Goal: Information Seeking & Learning: Learn about a topic

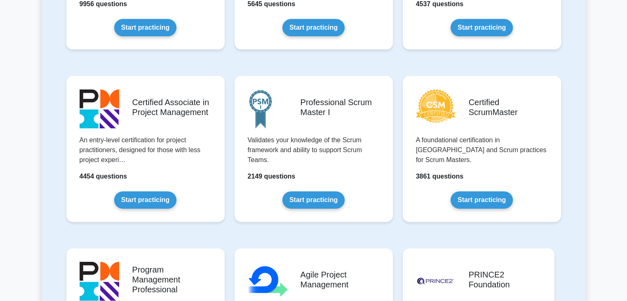
scroll to position [536, 0]
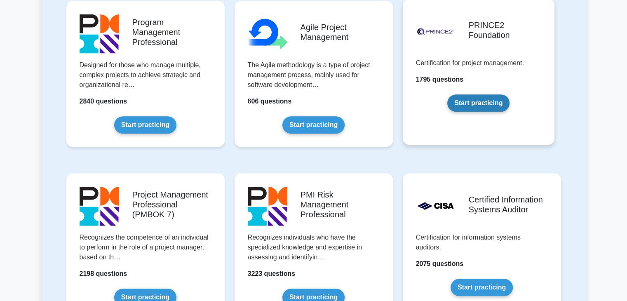
click at [498, 103] on link "Start practicing" at bounding box center [478, 102] width 62 height 17
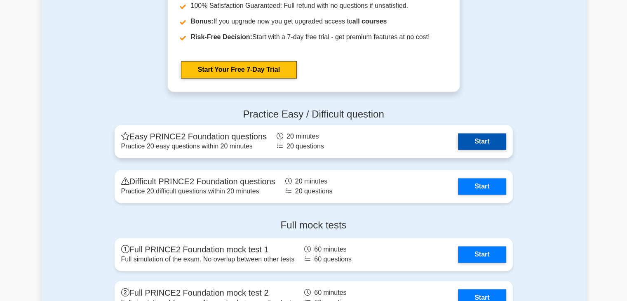
scroll to position [1278, 0]
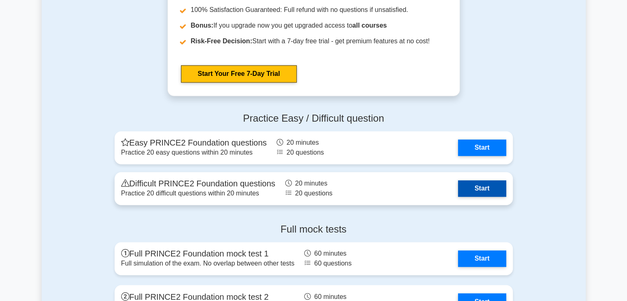
click at [473, 184] on link "Start" at bounding box center [482, 188] width 48 height 16
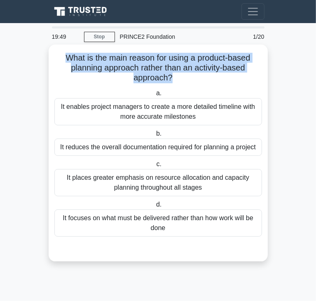
drag, startPoint x: 71, startPoint y: 56, endPoint x: 170, endPoint y: 78, distance: 101.3
click at [170, 78] on h5 "What is the main reason for using a product-based planning approach rather than…" at bounding box center [158, 68] width 209 height 31
copy h5 "What is the main reason for using a product-based planning approach rather than…"
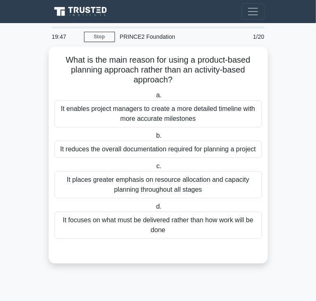
click at [282, 81] on main "19:47 Stop PRINCE2 Foundation Beginner 1/20 What is the main reason for using a…" at bounding box center [158, 162] width 316 height 278
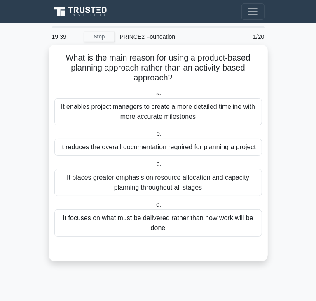
click at [214, 151] on div "It reduces the overall documentation required for planning a project" at bounding box center [158, 147] width 208 height 17
click at [155, 136] on input "b. It reduces the overall documentation required for planning a project" at bounding box center [155, 133] width 0 height 5
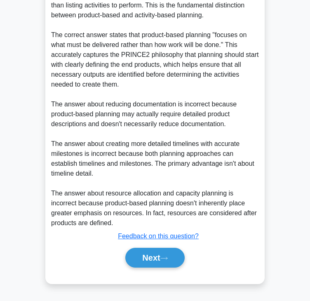
scroll to position [287, 0]
click at [157, 252] on button "Next" at bounding box center [154, 258] width 59 height 20
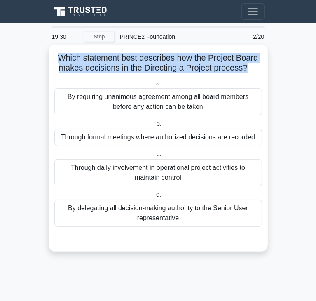
drag, startPoint x: 55, startPoint y: 56, endPoint x: 246, endPoint y: 69, distance: 191.3
click at [246, 69] on h5 "Which statement best describes how the Project Board makes decisions in the Dir…" at bounding box center [158, 63] width 209 height 21
copy h5 "Which statement best describes how the Project Board makes decisions in the Dir…"
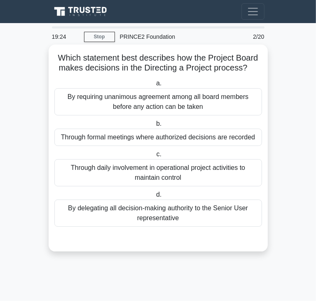
click at [222, 136] on div "Through formal meetings where authorized decisions are recorded" at bounding box center [158, 137] width 208 height 17
click at [155, 127] on input "b. Through formal meetings where authorized decisions are recorded" at bounding box center [155, 123] width 0 height 5
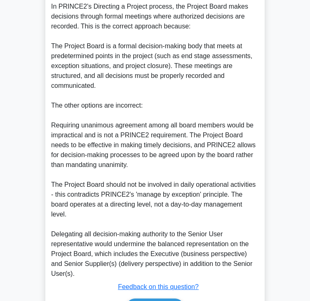
scroll to position [286, 0]
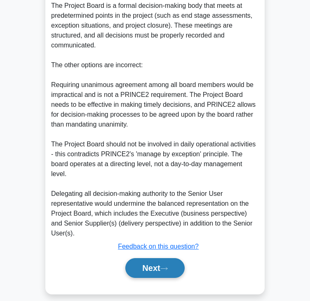
click at [143, 260] on button "Next" at bounding box center [154, 268] width 59 height 20
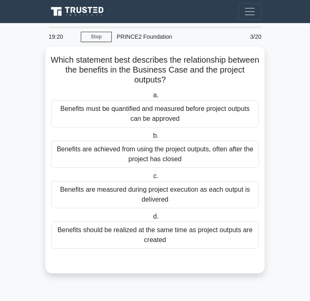
scroll to position [0, 0]
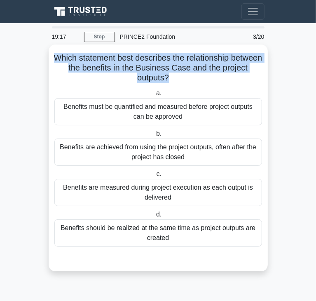
drag, startPoint x: 69, startPoint y: 57, endPoint x: 183, endPoint y: 75, distance: 114.8
click at [183, 75] on h5 "Which statement best describes the relationship between the benefits in the Bus…" at bounding box center [158, 68] width 209 height 31
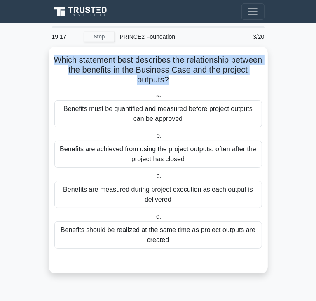
copy h5 "Which statement best describes the relationship between the benefits in the Bus…"
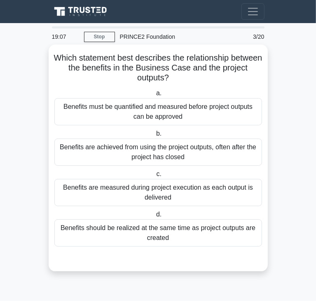
click at [154, 192] on div "Benefits are measured during project execution as each output is delivered" at bounding box center [158, 192] width 208 height 27
click at [155, 177] on input "c. Benefits are measured during project execution as each output is delivered" at bounding box center [155, 174] width 0 height 5
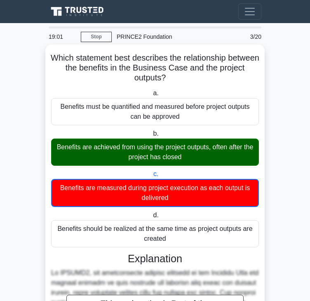
scroll to position [218, 0]
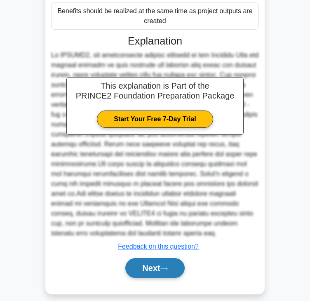
click at [156, 258] on button "Next" at bounding box center [154, 268] width 59 height 20
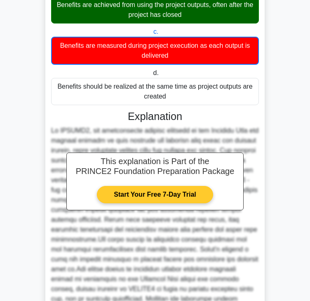
scroll to position [0, 0]
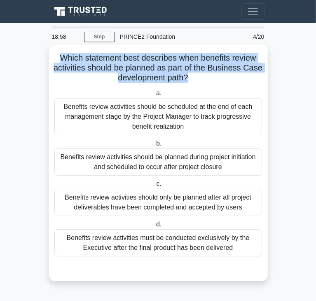
drag, startPoint x: 59, startPoint y: 58, endPoint x: 198, endPoint y: 80, distance: 141.1
click at [198, 80] on h5 "Which statement best describes when benefits review activities should be planne…" at bounding box center [158, 68] width 209 height 31
copy h5 "Which statement best describes when benefits review activities should be planne…"
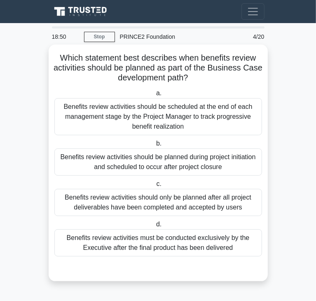
click at [176, 163] on div "Benefits review activities should be planned during project initiation and sche…" at bounding box center [158, 161] width 208 height 27
click at [155, 146] on input "b. Benefits review activities should be planned during project initiation and s…" at bounding box center [155, 143] width 0 height 5
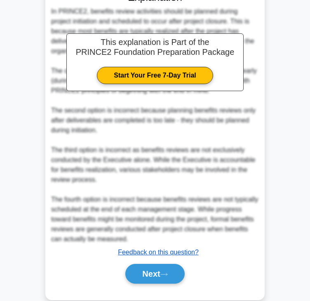
scroll to position [276, 0]
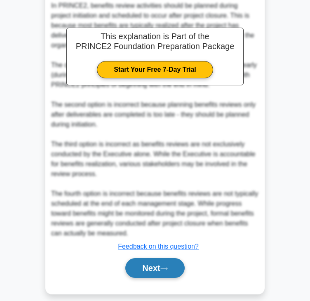
click at [165, 262] on button "Next" at bounding box center [154, 268] width 59 height 20
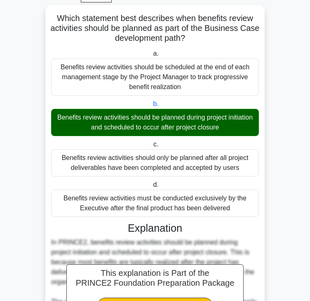
scroll to position [0, 0]
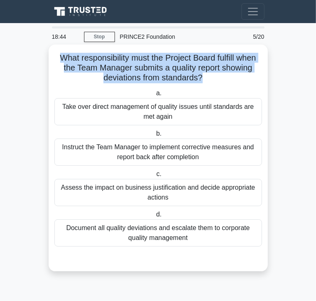
drag, startPoint x: 57, startPoint y: 58, endPoint x: 202, endPoint y: 79, distance: 145.8
click at [202, 79] on h5 "What responsibility must the Project Board fulfill when the Team Manager submit…" at bounding box center [158, 68] width 209 height 31
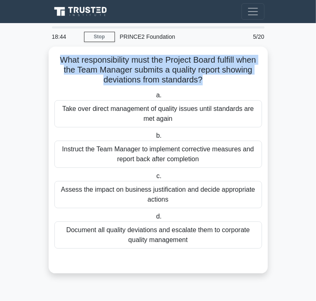
copy h5 "What responsibility must the Project Board fulfill when the Team Manager submit…"
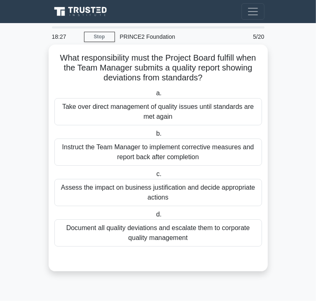
click at [130, 154] on div "Instruct the Team Manager to implement corrective measures and report back afte…" at bounding box center [158, 152] width 208 height 27
click at [155, 136] on input "b. Instruct the Team Manager to implement corrective measures and report back a…" at bounding box center [155, 133] width 0 height 5
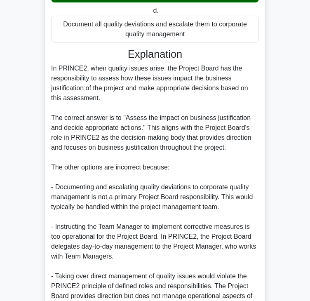
scroll to position [247, 0]
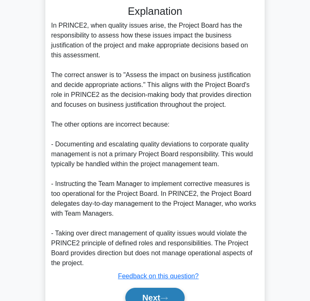
click at [151, 294] on button "Next" at bounding box center [154, 298] width 59 height 20
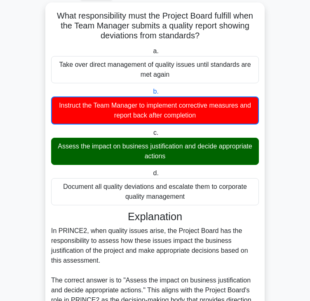
scroll to position [0, 0]
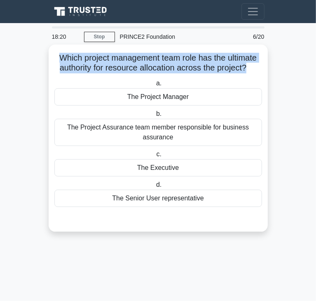
drag, startPoint x: 54, startPoint y: 54, endPoint x: 247, endPoint y: 64, distance: 193.2
click at [247, 64] on h5 "Which project management team role has the ultimate authority for resource allo…" at bounding box center [158, 63] width 209 height 21
copy h5 "Which project management team role has the ultimate authority for resource allo…"
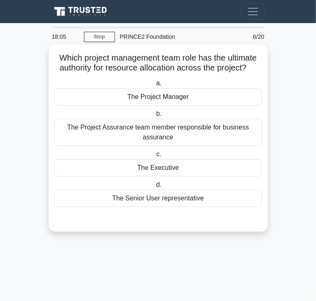
click at [121, 170] on div "The Executive" at bounding box center [158, 167] width 208 height 17
click at [155, 157] on input "c. The Executive" at bounding box center [155, 154] width 0 height 5
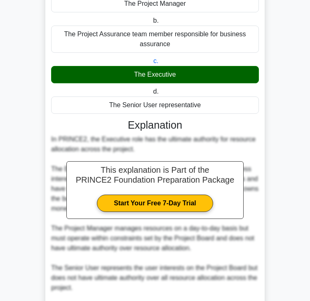
scroll to position [197, 0]
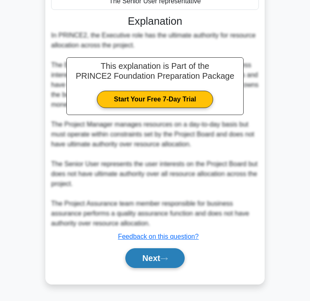
click at [152, 256] on button "Next" at bounding box center [154, 258] width 59 height 20
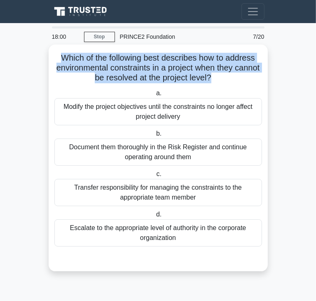
drag, startPoint x: 59, startPoint y: 58, endPoint x: 225, endPoint y: 80, distance: 168.1
click at [225, 80] on h5 "Which of the following best describes how to address environmental constraints …" at bounding box center [158, 68] width 209 height 31
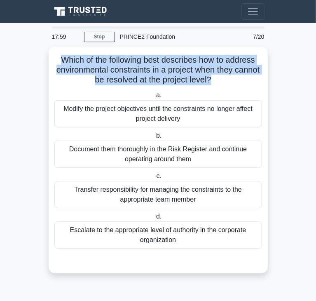
copy h5 "Which of the following best describes how to address environmental constraints …"
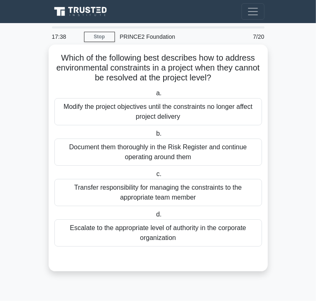
drag, startPoint x: 139, startPoint y: 233, endPoint x: 134, endPoint y: 233, distance: 4.6
click at [139, 233] on div "Escalate to the appropriate level of authority in the corporate organization" at bounding box center [158, 232] width 208 height 27
click at [155, 217] on input "d. Escalate to the appropriate level of authority in the corporate organization" at bounding box center [155, 214] width 0 height 5
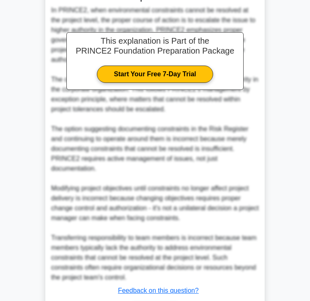
scroll to position [316, 0]
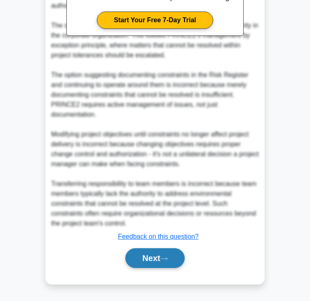
click at [153, 258] on button "Next" at bounding box center [154, 258] width 59 height 20
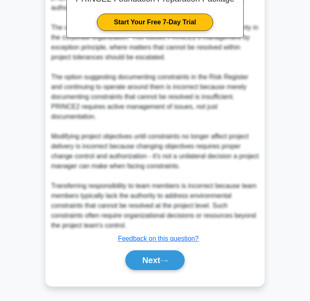
scroll to position [0, 0]
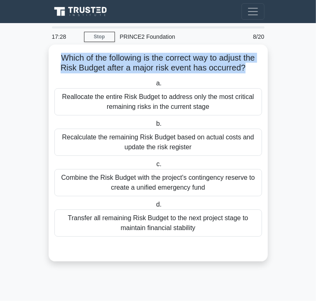
drag, startPoint x: 59, startPoint y: 56, endPoint x: 245, endPoint y: 71, distance: 187.3
click at [245, 71] on h5 "Which of the following is the correct way to adjust the Risk Budget after a maj…" at bounding box center [158, 63] width 209 height 21
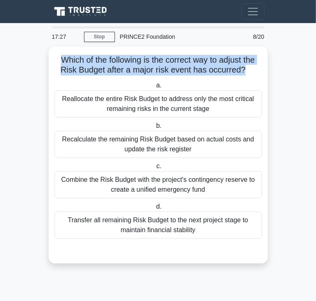
copy h5 "Which of the following is the correct way to adjust the Risk Budget after a maj…"
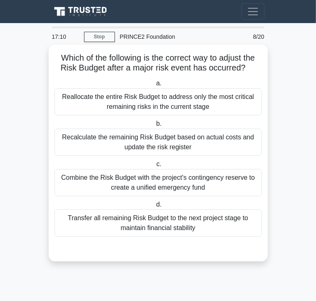
click at [190, 102] on div "Reallocate the entire Risk Budget to address only the most critical remaining r…" at bounding box center [158, 101] width 208 height 27
click at [155, 86] on input "a. Reallocate the entire Risk Budget to address only the most critical remainin…" at bounding box center [155, 83] width 0 height 5
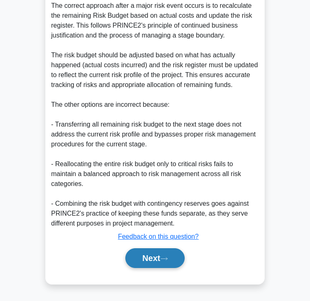
click at [148, 256] on button "Next" at bounding box center [154, 258] width 59 height 20
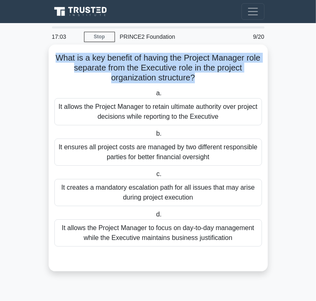
drag, startPoint x: 63, startPoint y: 58, endPoint x: 195, endPoint y: 80, distance: 133.3
click at [195, 80] on h5 "What is a key benefit of having the Project Manager role separate from the Exec…" at bounding box center [158, 68] width 209 height 31
copy h5 "What is a key benefit of having the Project Manager role separate from the Exec…"
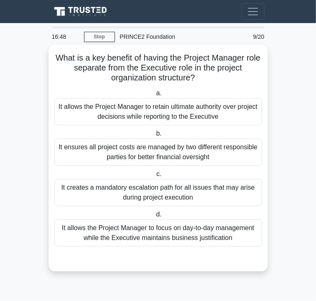
click at [89, 228] on div "It allows the Project Manager to focus on day-to-day management while the Execu…" at bounding box center [158, 232] width 208 height 27
click at [155, 217] on input "d. It allows the Project Manager to focus on day-to-day management while the Ex…" at bounding box center [155, 214] width 0 height 5
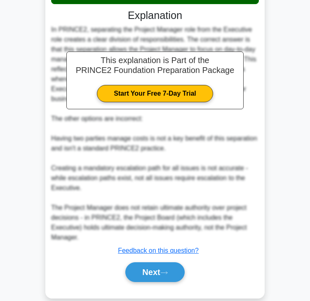
scroll to position [247, 0]
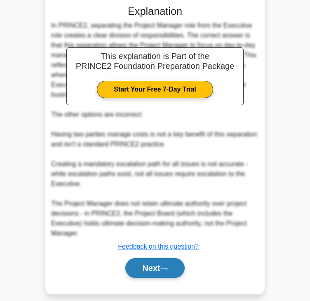
click at [132, 258] on button "Next" at bounding box center [154, 268] width 59 height 20
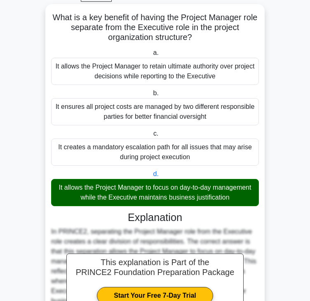
scroll to position [0, 0]
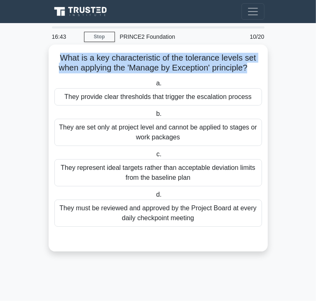
drag, startPoint x: 62, startPoint y: 58, endPoint x: 249, endPoint y: 67, distance: 187.0
click at [249, 67] on h5 "What is a key characteristic of the tolerance levels set when applying the 'Man…" at bounding box center [158, 63] width 209 height 21
copy h5 "What is a key characteristic of the tolerance levels set when applying the 'Man…"
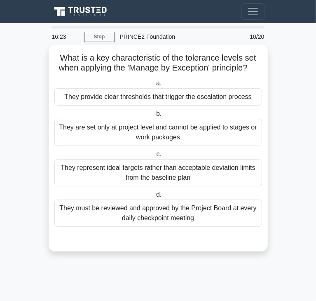
click at [69, 101] on div "They provide clear thresholds that trigger the escalation process" at bounding box center [158, 96] width 208 height 17
click at [155, 86] on input "a. They provide clear thresholds that trigger the escalation process" at bounding box center [155, 83] width 0 height 5
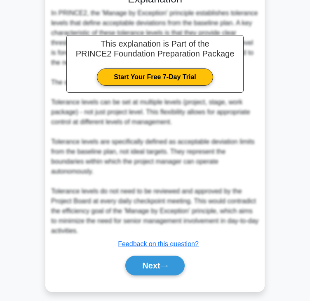
scroll to position [247, 0]
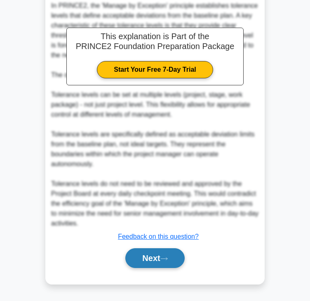
click at [151, 261] on button "Next" at bounding box center [154, 258] width 59 height 20
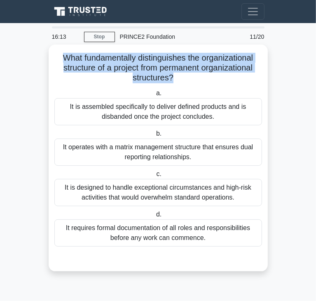
drag, startPoint x: 59, startPoint y: 58, endPoint x: 172, endPoint y: 83, distance: 114.9
click at [172, 83] on h5 "What fundamentally distinguishes the organizational structure of a project from…" at bounding box center [158, 68] width 209 height 31
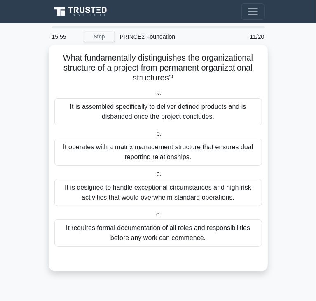
click at [128, 230] on div "It requires formal documentation of all roles and responsibilities before any w…" at bounding box center [158, 232] width 208 height 27
click at [155, 217] on input "d. It requires formal documentation of all roles and responsibilities before an…" at bounding box center [155, 214] width 0 height 5
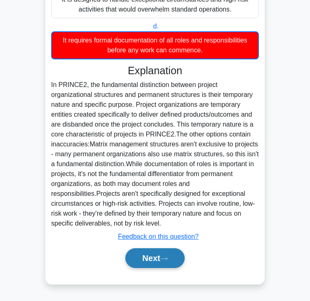
click at [158, 261] on button "Next" at bounding box center [154, 258] width 59 height 20
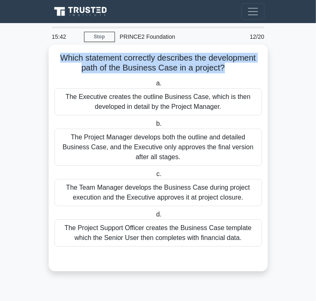
drag, startPoint x: 59, startPoint y: 59, endPoint x: 221, endPoint y: 69, distance: 162.3
click at [221, 69] on h5 "Which statement correctly describes the development path of the Business Case i…" at bounding box center [158, 63] width 209 height 21
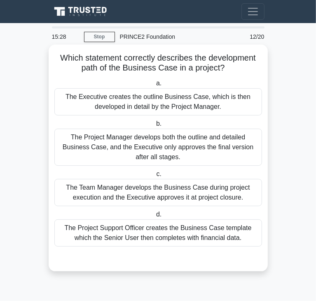
click at [158, 158] on div "The Project Manager develops both the outline and detailed Business Case, and t…" at bounding box center [158, 147] width 208 height 37
click at [155, 127] on input "b. The Project Manager develops both the outline and detailed Business Case, an…" at bounding box center [155, 123] width 0 height 5
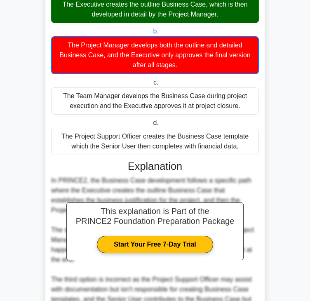
scroll to position [218, 0]
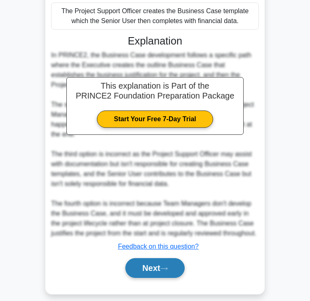
click at [181, 258] on button "Next" at bounding box center [154, 268] width 59 height 20
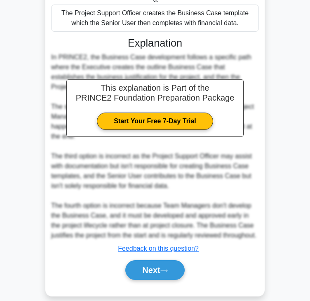
scroll to position [0, 0]
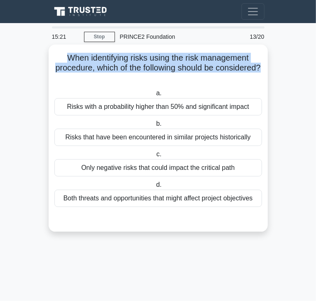
drag, startPoint x: 100, startPoint y: 58, endPoint x: 173, endPoint y: 77, distance: 75.4
click at [173, 77] on h5 "When identifying risks using the risk management procedure, which of the follow…" at bounding box center [158, 68] width 209 height 31
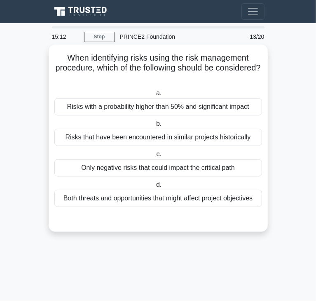
click at [92, 166] on div "Only negative risks that could impact the critical path" at bounding box center [158, 167] width 208 height 17
click at [155, 157] on input "c. Only negative risks that could impact the critical path" at bounding box center [155, 154] width 0 height 5
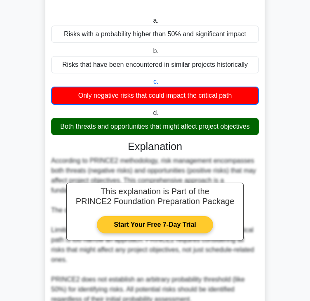
scroll to position [188, 0]
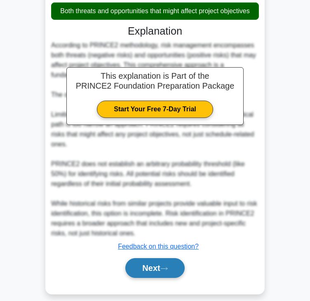
click at [152, 258] on button "Next" at bounding box center [154, 268] width 59 height 20
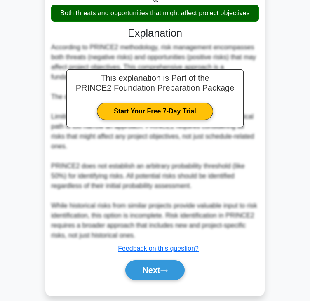
scroll to position [0, 0]
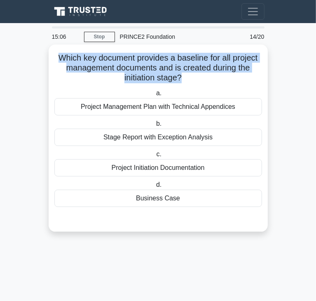
drag, startPoint x: 82, startPoint y: 60, endPoint x: 182, endPoint y: 76, distance: 100.7
click at [182, 76] on h5 "Which key document provides a baseline for all project management documents and…" at bounding box center [158, 68] width 209 height 31
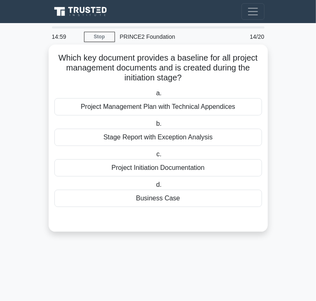
click at [177, 197] on div "Business Case" at bounding box center [158, 198] width 208 height 17
click at [155, 188] on input "d. Business Case" at bounding box center [155, 184] width 0 height 5
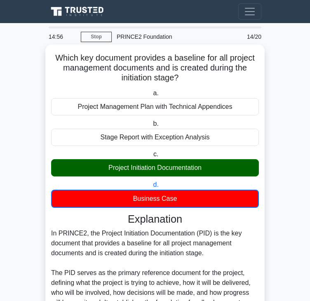
scroll to position [228, 0]
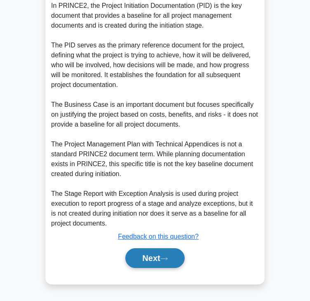
click at [160, 252] on button "Next" at bounding box center [154, 258] width 59 height 20
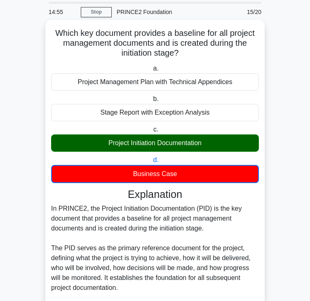
scroll to position [0, 0]
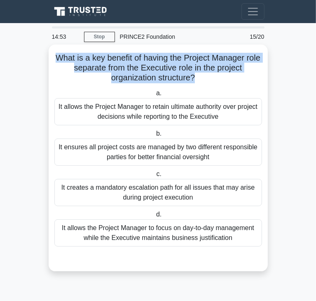
drag, startPoint x: 64, startPoint y: 59, endPoint x: 194, endPoint y: 80, distance: 131.2
click at [194, 80] on h5 "What is a key benefit of having the Project Manager role separate from the Exec…" at bounding box center [158, 68] width 209 height 31
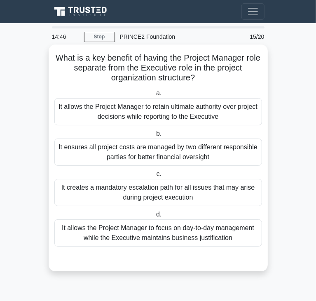
click at [150, 237] on div "It allows the Project Manager to focus on day-to-day management while the Execu…" at bounding box center [158, 232] width 208 height 27
click at [155, 217] on input "d. It allows the Project Manager to focus on day-to-day management while the Ex…" at bounding box center [155, 214] width 0 height 5
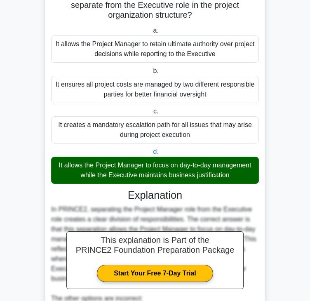
scroll to position [247, 0]
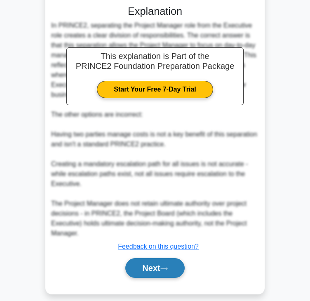
click at [165, 258] on button "Next" at bounding box center [154, 268] width 59 height 20
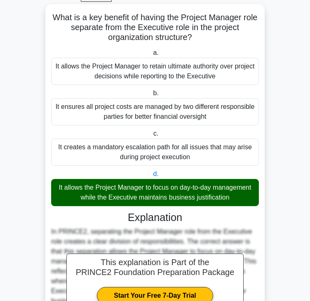
scroll to position [0, 0]
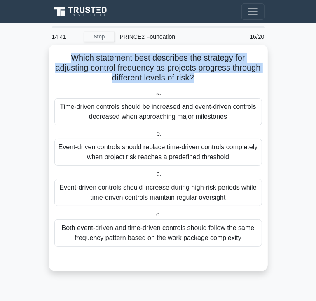
drag, startPoint x: 68, startPoint y: 56, endPoint x: 211, endPoint y: 78, distance: 145.1
click at [211, 78] on h5 "Which statement best describes the strategy for adjusting control frequency as …" at bounding box center [158, 68] width 209 height 31
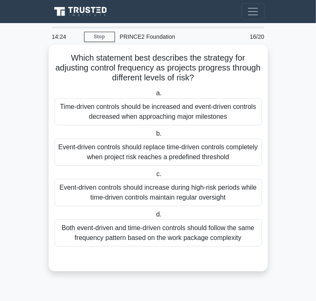
click at [129, 119] on div "Time-driven controls should be increased and event-driven controls decreased wh…" at bounding box center [158, 111] width 208 height 27
click at [155, 96] on input "a. Time-driven controls should be increased and event-driven controls decreased…" at bounding box center [155, 93] width 0 height 5
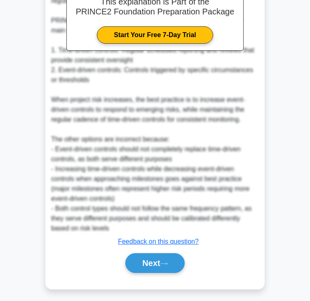
scroll to position [307, 0]
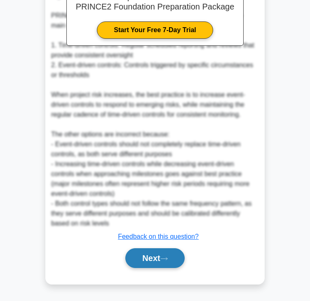
click at [153, 257] on button "Next" at bounding box center [154, 258] width 59 height 20
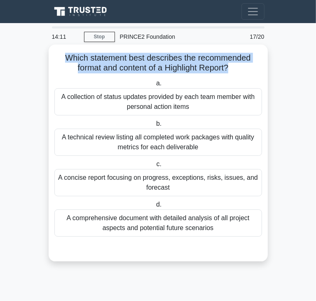
drag, startPoint x: 66, startPoint y: 60, endPoint x: 231, endPoint y: 70, distance: 165.7
click at [231, 70] on h5 "Which statement best describes the recommended format and content of a Highligh…" at bounding box center [158, 63] width 209 height 21
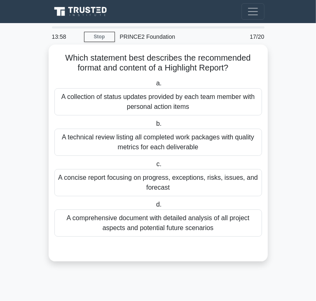
click at [137, 103] on div "A collection of status updates provided by each team member with personal actio…" at bounding box center [158, 101] width 208 height 27
click at [155, 86] on input "a. A collection of status updates provided by each team member with personal ac…" at bounding box center [155, 83] width 0 height 5
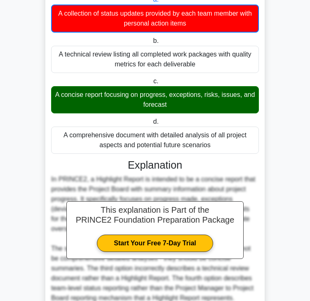
scroll to position [158, 0]
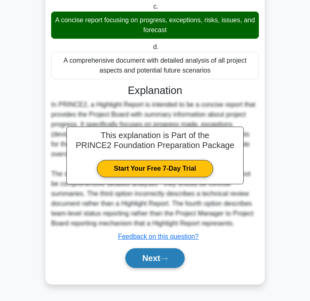
click at [152, 259] on button "Next" at bounding box center [154, 258] width 59 height 20
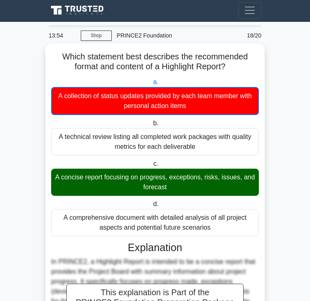
scroll to position [0, 0]
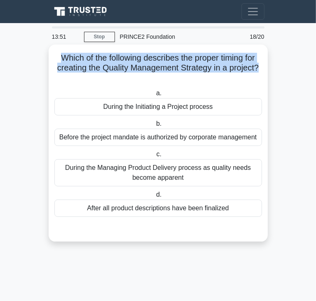
drag, startPoint x: 59, startPoint y: 59, endPoint x: 261, endPoint y: 68, distance: 203.1
click at [261, 68] on h5 "Which of the following describes the proper timing for creating the Quality Man…" at bounding box center [158, 68] width 209 height 31
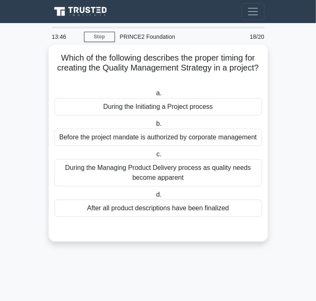
click at [158, 108] on div "During the Initiating a Project process" at bounding box center [158, 106] width 208 height 17
click at [155, 96] on input "a. During the Initiating a Project process" at bounding box center [155, 93] width 0 height 5
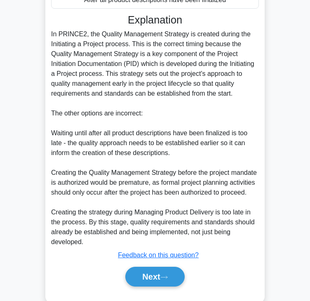
scroll to position [227, 0]
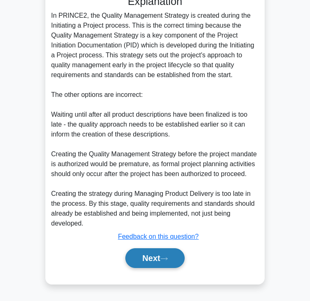
click at [155, 254] on button "Next" at bounding box center [154, 258] width 59 height 20
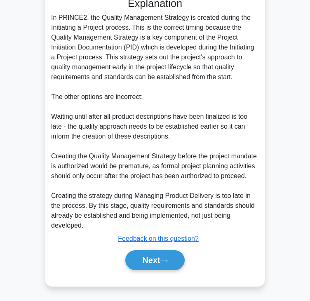
scroll to position [0, 0]
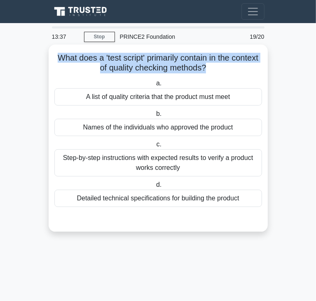
drag, startPoint x: 69, startPoint y: 57, endPoint x: 221, endPoint y: 71, distance: 152.7
click at [221, 71] on h5 "What does a 'test script' primarily contain in the context of quality checking …" at bounding box center [158, 63] width 209 height 21
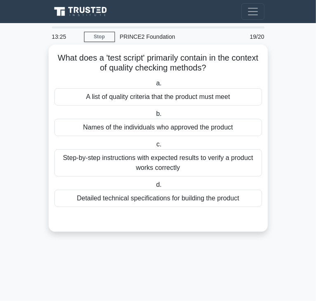
click at [134, 95] on div "A list of quality criteria that the product must meet" at bounding box center [158, 96] width 208 height 17
click at [155, 86] on input "a. A list of quality criteria that the product must meet" at bounding box center [155, 83] width 0 height 5
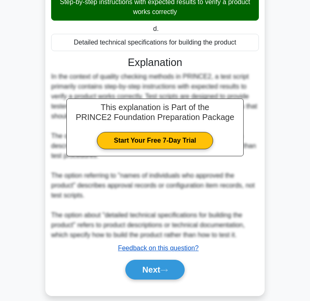
scroll to position [168, 0]
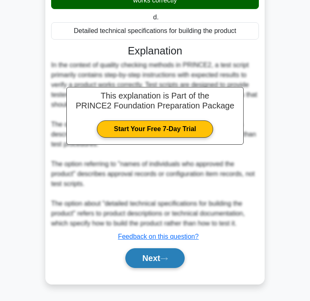
click at [139, 254] on button "Next" at bounding box center [154, 258] width 59 height 20
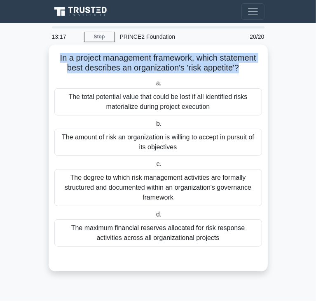
drag, startPoint x: 54, startPoint y: 58, endPoint x: 239, endPoint y: 65, distance: 184.9
click at [239, 65] on h5 "In a project management framework, which statement best describes an organizati…" at bounding box center [158, 63] width 209 height 21
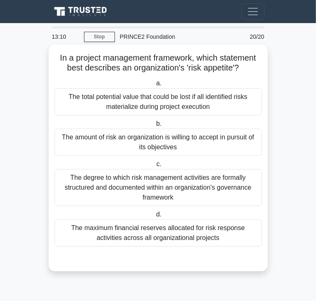
click at [93, 150] on div "The amount of risk an organization is willing to accept in pursuit of its objec…" at bounding box center [158, 142] width 208 height 27
click at [155, 127] on input "b. The amount of risk an organization is willing to accept in pursuit of its ob…" at bounding box center [155, 123] width 0 height 5
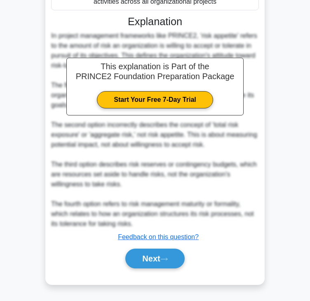
scroll to position [237, 0]
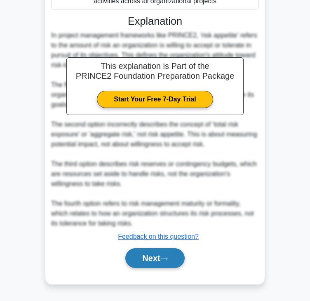
drag, startPoint x: 158, startPoint y: 267, endPoint x: 158, endPoint y: 262, distance: 5.4
click at [158, 267] on button "Next" at bounding box center [154, 258] width 59 height 20
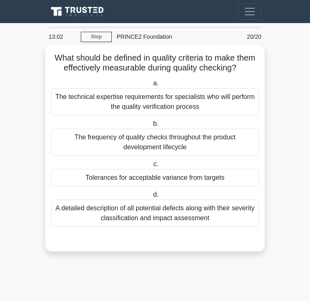
scroll to position [0, 0]
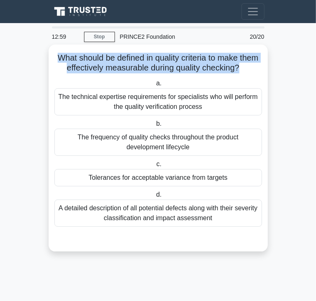
drag, startPoint x: 53, startPoint y: 57, endPoint x: 241, endPoint y: 71, distance: 188.1
click at [241, 71] on h5 "What should be defined in quality criteria to make them effectively measurable …" at bounding box center [158, 63] width 209 height 21
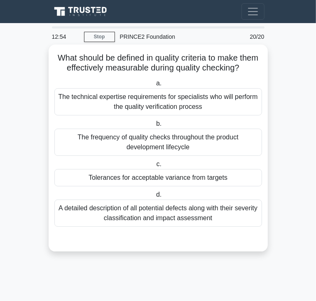
click at [142, 177] on div "Tolerances for acceptable variance from targets" at bounding box center [158, 177] width 208 height 17
click at [155, 167] on input "c. Tolerances for acceptable variance from targets" at bounding box center [155, 164] width 0 height 5
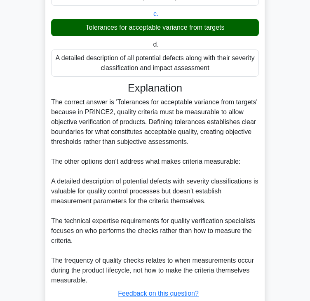
scroll to position [206, 0]
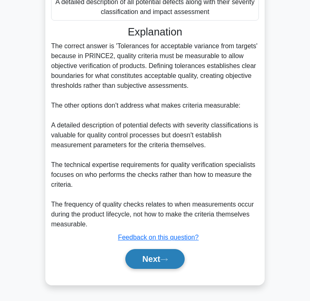
click at [143, 261] on button "Next" at bounding box center [154, 259] width 59 height 20
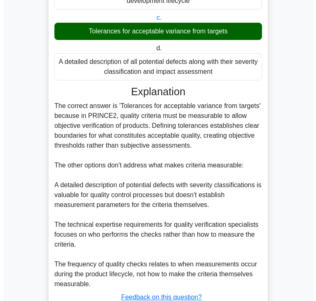
scroll to position [0, 0]
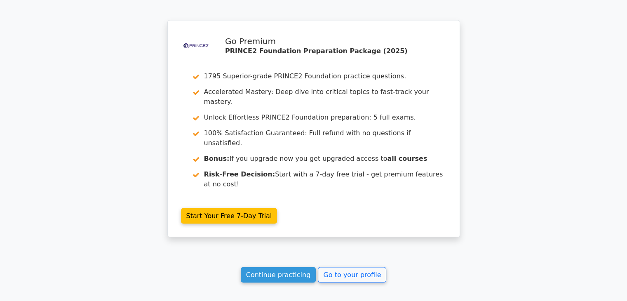
scroll to position [1690, 0]
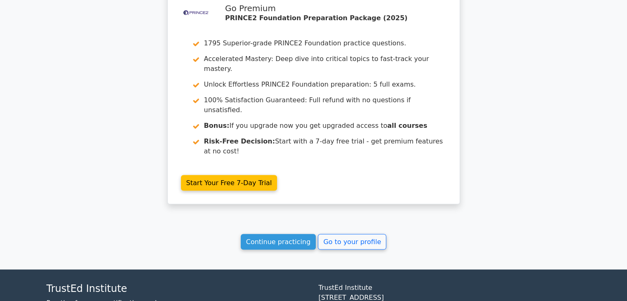
click at [269, 234] on link "Continue practicing" at bounding box center [278, 242] width 75 height 16
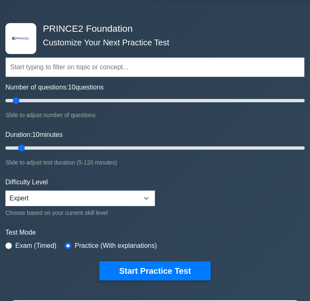
scroll to position [82, 0]
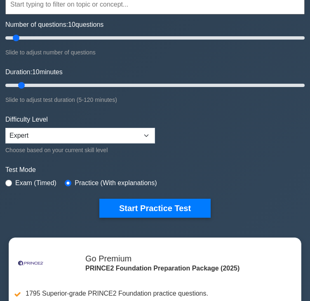
click at [43, 184] on label "Exam (Timed)" at bounding box center [35, 183] width 41 height 10
click at [24, 182] on label "Exam (Timed)" at bounding box center [35, 183] width 41 height 10
click at [13, 181] on div "Exam (Timed)" at bounding box center [30, 183] width 51 height 10
click at [10, 181] on input "radio" at bounding box center [8, 183] width 7 height 7
radio input "true"
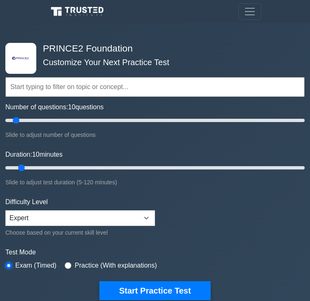
scroll to position [0, 0]
click at [73, 90] on input "text" at bounding box center [154, 87] width 299 height 20
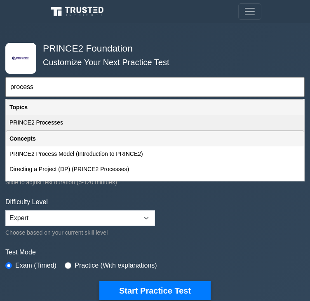
click at [61, 124] on div "PRINCE2 Processes" at bounding box center [155, 122] width 298 height 15
type input "PRINCE2 Processes"
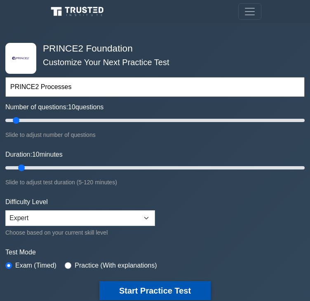
click at [167, 281] on button "Start Practice Test" at bounding box center [154, 290] width 111 height 19
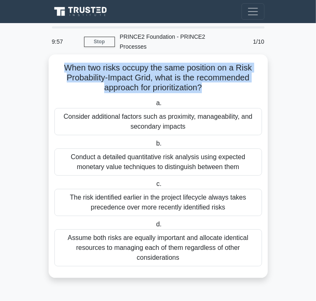
drag, startPoint x: 65, startPoint y: 58, endPoint x: 203, endPoint y: 80, distance: 139.5
click at [203, 80] on h5 "When two risks occupy the same position on a Risk Probability-Impact Grid, what…" at bounding box center [158, 78] width 209 height 31
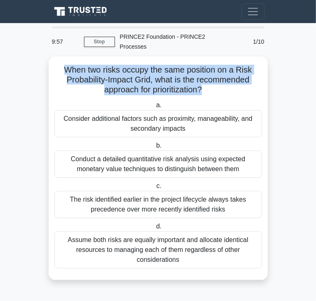
copy h5 "When two risks occupy the same position on a Risk Probability-Impact Grid, what…"
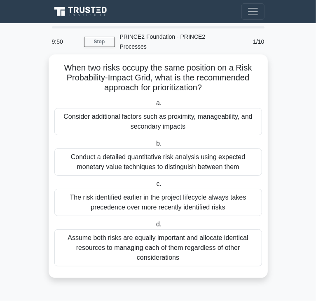
click at [133, 118] on div "Consider additional factors such as proximity, manageability, and secondary imp…" at bounding box center [158, 121] width 208 height 27
click at [155, 106] on input "a. Consider additional factors such as proximity, manageability, and secondary …" at bounding box center [155, 103] width 0 height 5
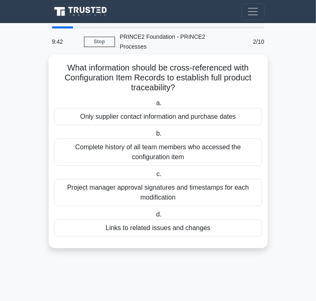
click at [139, 219] on div "Links to related issues and changes" at bounding box center [158, 227] width 208 height 17
click at [155, 216] on input "d. Links to related issues and changes" at bounding box center [155, 214] width 0 height 5
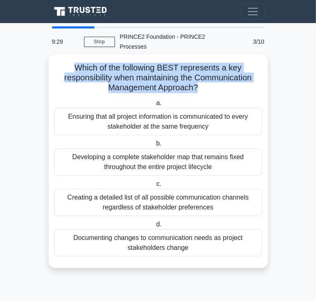
drag, startPoint x: 66, startPoint y: 61, endPoint x: 198, endPoint y: 75, distance: 132.2
click at [198, 75] on h5 "Which of the following BEST represents a key responsibility when maintaining th…" at bounding box center [158, 78] width 209 height 31
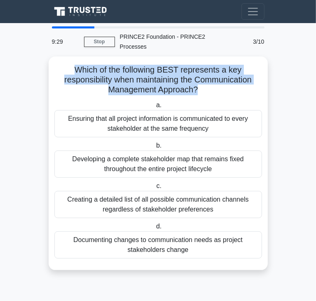
copy h5 "Which of the following BEST represents a key responsibility when maintaining th…"
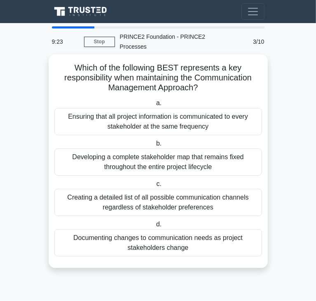
click at [81, 113] on div "Ensuring that all project information is communicated to every stakeholder at t…" at bounding box center [158, 121] width 208 height 27
click at [155, 106] on input "a. Ensuring that all project information is communicated to every stakeholder a…" at bounding box center [155, 103] width 0 height 5
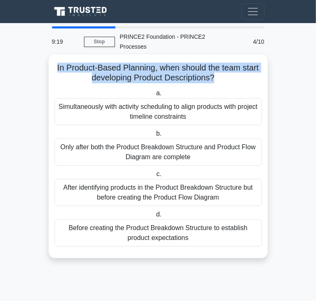
drag, startPoint x: 54, startPoint y: 60, endPoint x: 215, endPoint y: 67, distance: 161.0
click at [215, 67] on h5 "In Product-Based Planning, when should the team start developing Product Descri…" at bounding box center [158, 73] width 209 height 21
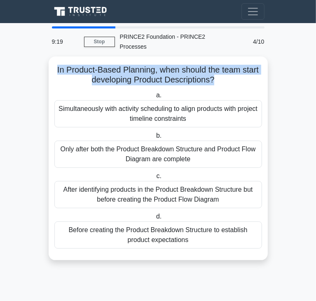
copy h5 "In Product-Based Planning, when should the team start developing Product Descri…"
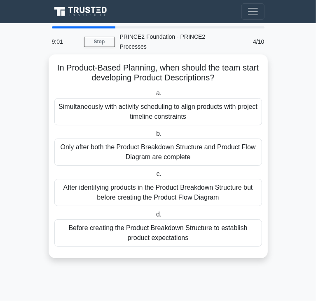
click at [124, 185] on div "After identifying products in the Product Breakdown Structure but before creati…" at bounding box center [158, 192] width 208 height 27
click at [155, 177] on input "c. After identifying products in the Product Breakdown Structure but before cre…" at bounding box center [155, 174] width 0 height 5
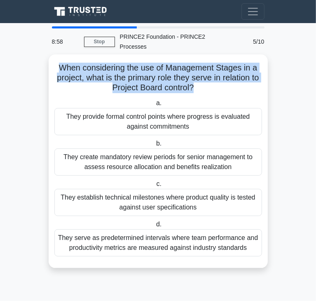
drag, startPoint x: 58, startPoint y: 61, endPoint x: 197, endPoint y: 80, distance: 140.6
click at [197, 80] on h5 "When considering the use of Management Stages in a project, what is the primary…" at bounding box center [158, 78] width 209 height 31
copy h5 "When considering the use of Management Stages in a project, what is the primary…"
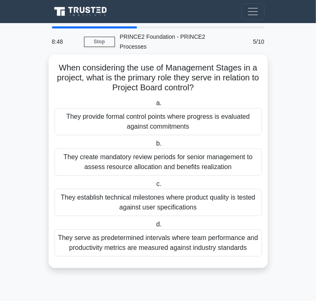
click at [115, 118] on div "They provide formal control points where progress is evaluated against commitme…" at bounding box center [158, 121] width 208 height 27
click at [155, 106] on input "a. They provide formal control points where progress is evaluated against commi…" at bounding box center [155, 103] width 0 height 5
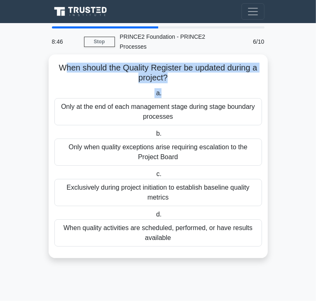
drag, startPoint x: 60, startPoint y: 56, endPoint x: 168, endPoint y: 75, distance: 109.1
click at [168, 75] on div "When should the Quality Register be updated during a project? .spinner_0XTQ{tra…" at bounding box center [158, 156] width 213 height 197
click at [169, 73] on icon ".spinner_0XTQ{transform-origin:center;animation:spinner_y6GP .75s linear infini…" at bounding box center [173, 78] width 10 height 10
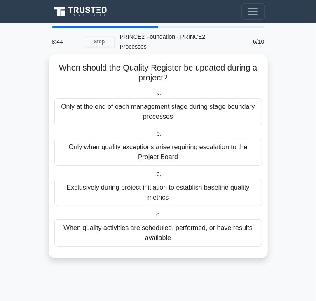
drag, startPoint x: 168, startPoint y: 68, endPoint x: 54, endPoint y: 59, distance: 115.0
click at [54, 63] on h5 "When should the Quality Register be updated during a project? .spinner_0XTQ{tra…" at bounding box center [158, 73] width 209 height 21
click at [57, 63] on h5 "When should the Quality Register be updated during a project? .spinner_0XTQ{tra…" at bounding box center [158, 73] width 209 height 21
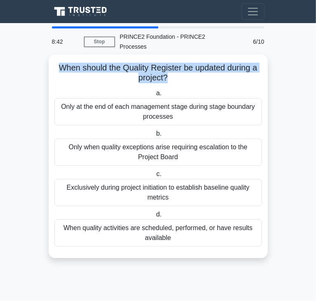
drag, startPoint x: 55, startPoint y: 58, endPoint x: 167, endPoint y: 68, distance: 111.8
click at [167, 68] on h5 "When should the Quality Register be updated during a project? .spinner_0XTQ{tra…" at bounding box center [158, 73] width 209 height 21
copy h5 "When should the Quality Register be updated during a project?"
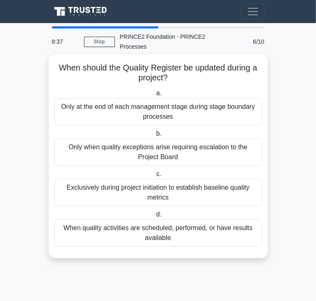
click at [106, 109] on div "Only at the end of each management stage during stage boundary processes" at bounding box center [158, 111] width 208 height 27
click at [155, 96] on input "a. Only at the end of each management stage during stage boundary processes" at bounding box center [155, 93] width 0 height 5
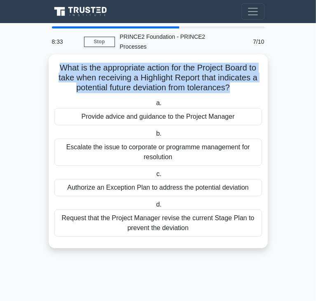
drag, startPoint x: 57, startPoint y: 57, endPoint x: 232, endPoint y: 73, distance: 175.6
click at [232, 73] on h5 "What is the appropriate action for the Project Board to take when receiving a H…" at bounding box center [158, 78] width 209 height 31
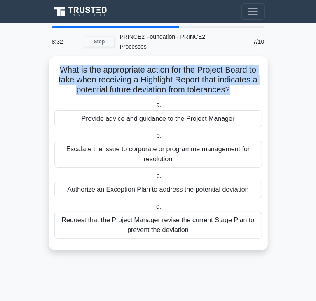
copy h5 "What is the appropriate action for the Project Board to take when receiving a H…"
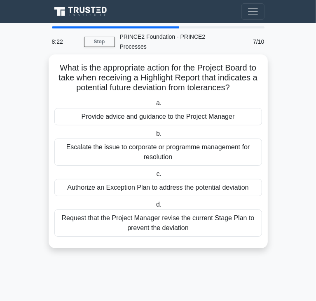
click at [101, 179] on div "Authorize an Exception Plan to address the potential deviation" at bounding box center [158, 187] width 208 height 17
click at [155, 175] on input "c. Authorize an Exception Plan to address the potential deviation" at bounding box center [155, 174] width 0 height 5
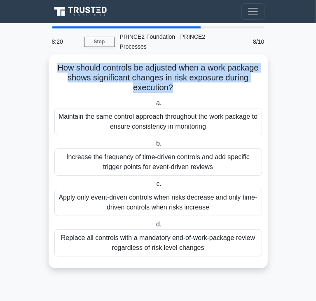
drag, startPoint x: 54, startPoint y: 59, endPoint x: 171, endPoint y: 76, distance: 117.6
click at [171, 76] on h5 "How should controls be adjusted when a work package shows significant changes i…" at bounding box center [158, 78] width 209 height 31
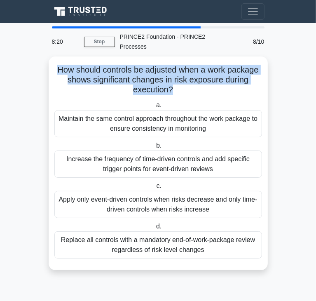
copy h5 "How should controls be adjusted when a work package shows significant changes i…"
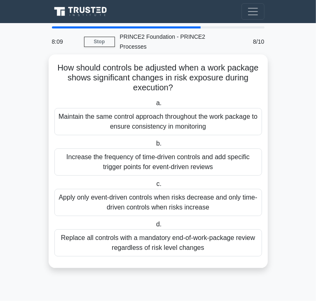
click at [63, 152] on div "Increase the frequency of time-driven controls and add specific trigger points …" at bounding box center [158, 161] width 208 height 27
click at [155, 146] on input "b. Increase the frequency of time-driven controls and add specific trigger poin…" at bounding box center [155, 143] width 0 height 5
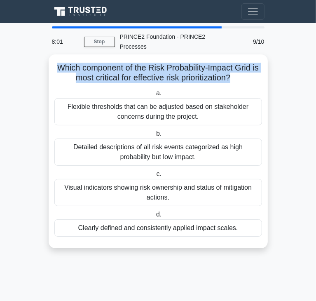
drag, startPoint x: 54, startPoint y: 55, endPoint x: 232, endPoint y: 69, distance: 178.7
click at [232, 69] on h5 "Which component of the Risk Probability-Impact Grid is most critical for effect…" at bounding box center [158, 73] width 209 height 21
copy h5 "Which component of the Risk Probability-Impact Grid is most critical for effect…"
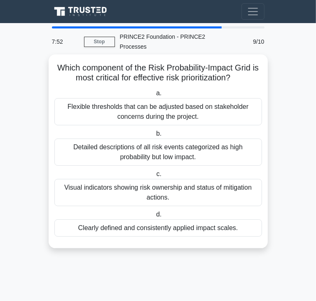
click at [124, 146] on div "Detailed descriptions of all risk events categorized as high probability but lo…" at bounding box center [158, 152] width 208 height 27
click at [155, 136] on input "b. Detailed descriptions of all risk events categorized as high probability but…" at bounding box center [155, 133] width 0 height 5
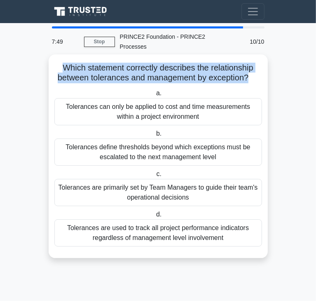
drag, startPoint x: 61, startPoint y: 59, endPoint x: 247, endPoint y: 68, distance: 186.2
click at [247, 68] on h5 "Which statement correctly describes the relationship between tolerances and man…" at bounding box center [158, 73] width 209 height 21
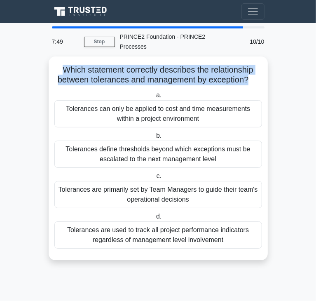
copy h5 "Which statement correctly describes the relationship between tolerances and man…"
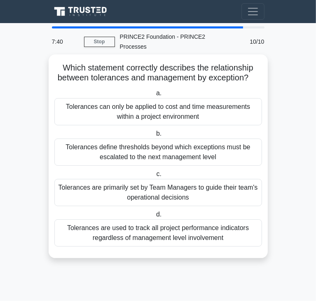
click at [112, 141] on div "Tolerances define thresholds beyond which exceptions must be escalated to the n…" at bounding box center [158, 152] width 208 height 27
click at [155, 136] on input "b. Tolerances define thresholds beyond which exceptions must be escalated to th…" at bounding box center [155, 133] width 0 height 5
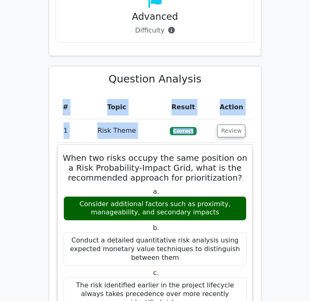
scroll to position [0, 5]
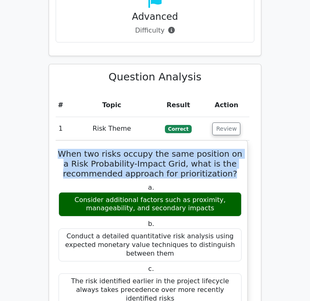
drag, startPoint x: 69, startPoint y: 144, endPoint x: 237, endPoint y: 160, distance: 168.2
click at [237, 160] on h5 "When two risks occupy the same position on a Risk Probability-Impact Grid, what…" at bounding box center [150, 164] width 185 height 30
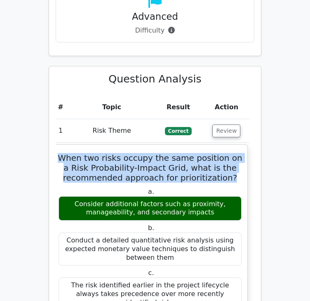
copy h5 "When two risks occupy the same position on a Risk Probability-Impact Grid, what…"
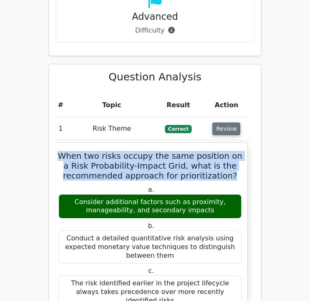
click at [223, 122] on button "Review" at bounding box center [226, 128] width 28 height 13
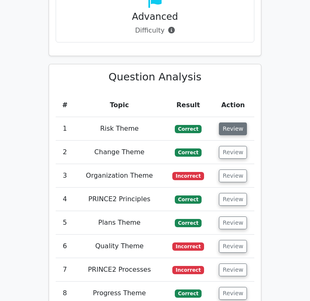
scroll to position [0, 0]
click at [226, 146] on button "Review" at bounding box center [233, 152] width 28 height 13
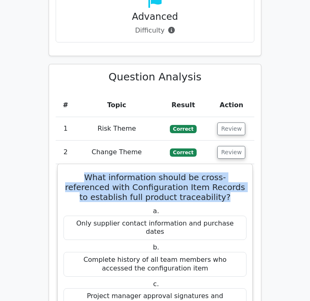
drag, startPoint x: 73, startPoint y: 167, endPoint x: 193, endPoint y: 185, distance: 121.4
click at [193, 185] on h5 "What information should be cross-referenced with Configuration Item Records to …" at bounding box center [155, 187] width 185 height 30
copy h5 "What information should be cross-referenced with Configuration Item Records to …"
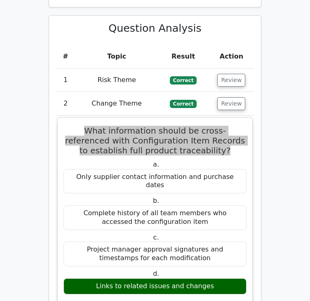
scroll to position [948, 0]
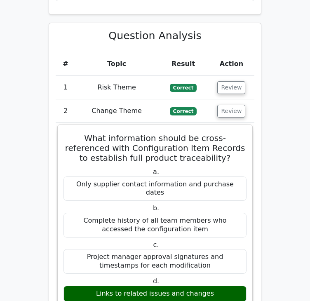
click at [223, 99] on td "Review" at bounding box center [232, 111] width 46 height 24
click at [226, 105] on button "Review" at bounding box center [231, 111] width 28 height 13
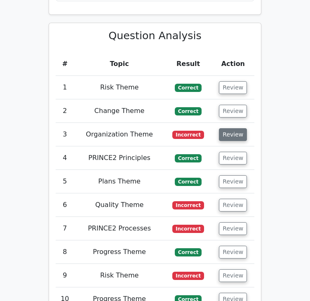
click at [225, 128] on button "Review" at bounding box center [233, 134] width 28 height 13
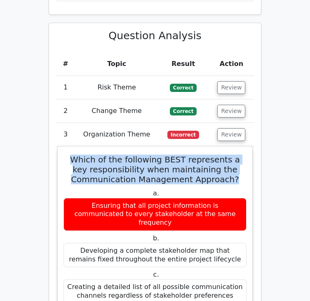
drag, startPoint x: 74, startPoint y: 149, endPoint x: 231, endPoint y: 169, distance: 157.9
click at [231, 169] on h5 "Which of the following BEST represents a key responsibility when maintaining th…" at bounding box center [155, 170] width 185 height 30
copy h5 "Which of the following BEST represents a key responsibility when maintaining th…"
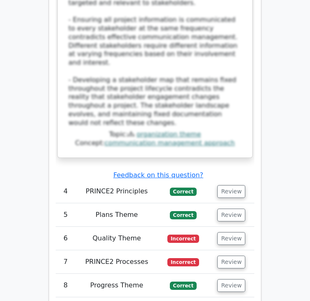
scroll to position [1526, 0]
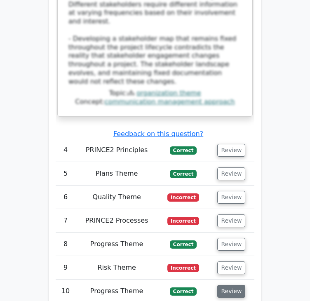
click at [236, 285] on button "Review" at bounding box center [231, 291] width 28 height 13
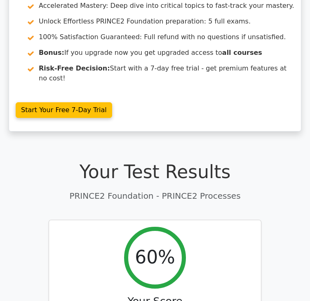
scroll to position [0, 0]
